Goal: Information Seeking & Learning: Learn about a topic

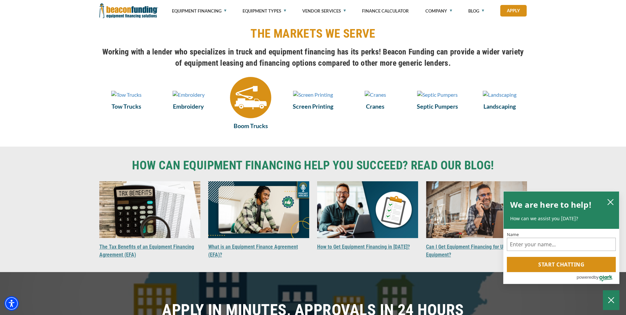
scroll to position [462, 0]
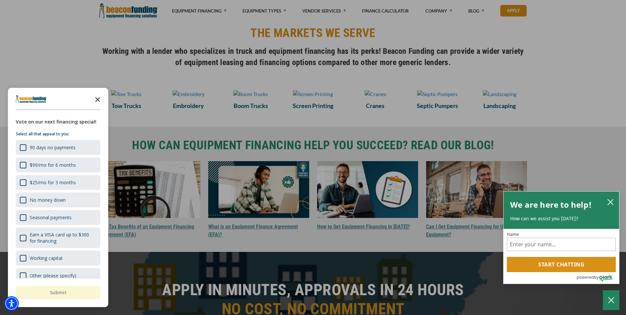
click at [97, 96] on icon "Close the survey" at bounding box center [97, 98] width 13 height 13
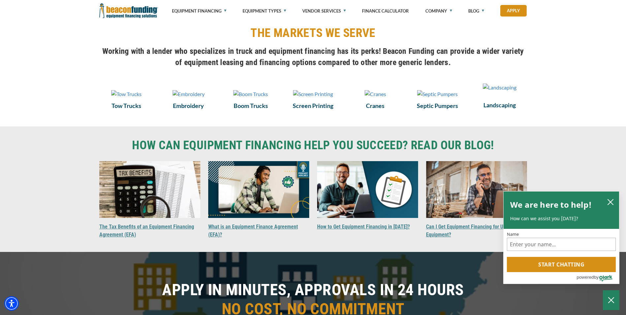
drag, startPoint x: 491, startPoint y: 108, endPoint x: 479, endPoint y: 121, distance: 17.8
drag, startPoint x: 479, startPoint y: 121, endPoint x: 444, endPoint y: 79, distance: 55.1
click at [444, 79] on div "THE MARKETS WE SERVE Working with a lender who specializes in truck and equipme…" at bounding box center [313, 52] width 436 height 54
click at [311, 62] on h4 "Working with a lender who specializes in truck and equipment financing has its …" at bounding box center [313, 57] width 428 height 22
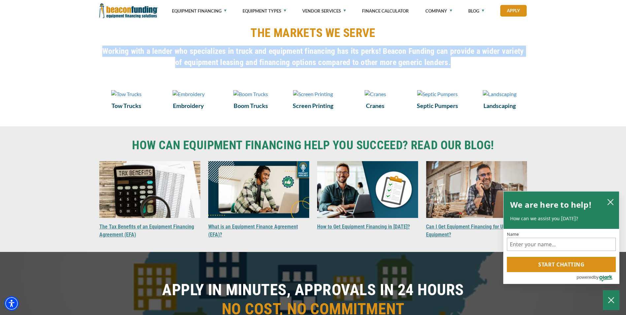
click at [311, 62] on h4 "Working with a lender who specializes in truck and equipment financing has its …" at bounding box center [313, 57] width 428 height 22
drag, startPoint x: 311, startPoint y: 62, endPoint x: 277, endPoint y: 61, distance: 34.3
click at [277, 61] on h4 "Working with a lender who specializes in truck and equipment financing has its …" at bounding box center [313, 57] width 428 height 22
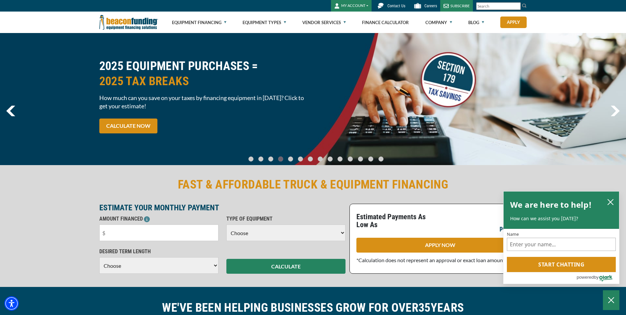
scroll to position [264, 0]
